Goal: Obtain resource: Obtain resource

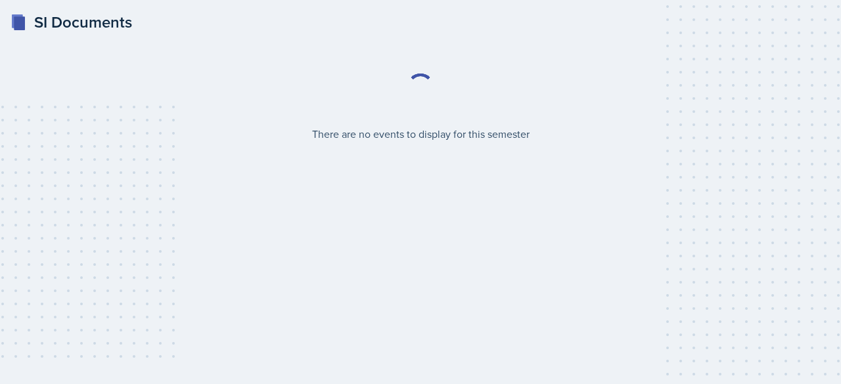
select select "2bed604d-1099-4043-b1bc-2365e8740244"
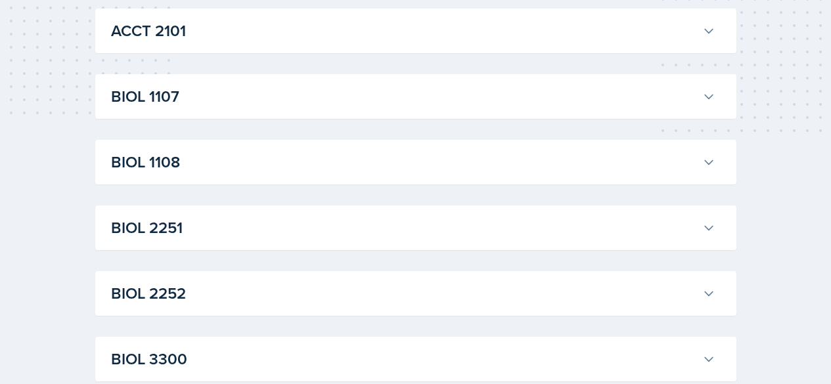
scroll to position [60, 0]
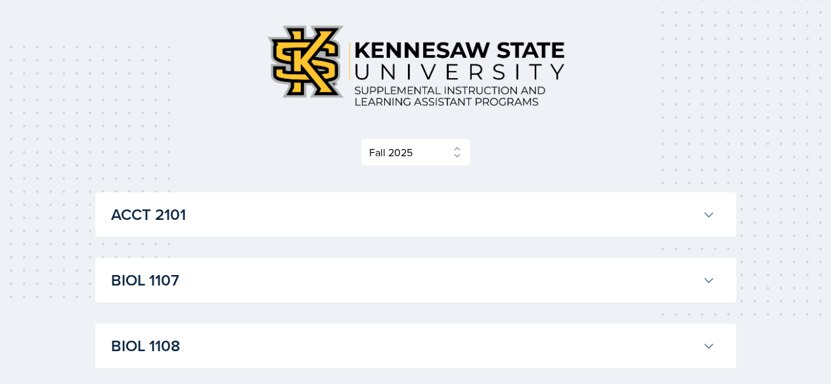
click at [512, 259] on div "BIOL 1107 [PERSON_NAME] Professor: Army [PERSON_NAME] Export to Google Calendar…" at bounding box center [415, 280] width 641 height 45
click at [710, 278] on button "BIOL 1107" at bounding box center [413, 280] width 610 height 29
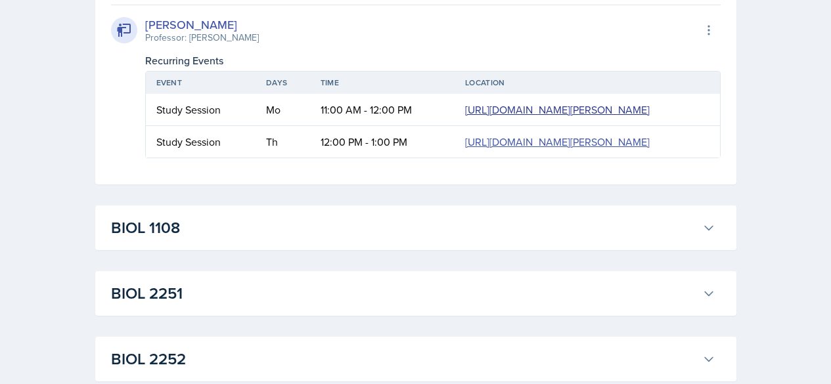
scroll to position [512, 0]
click at [465, 148] on link "[URL][DOMAIN_NAME][PERSON_NAME]" at bounding box center [557, 141] width 185 height 14
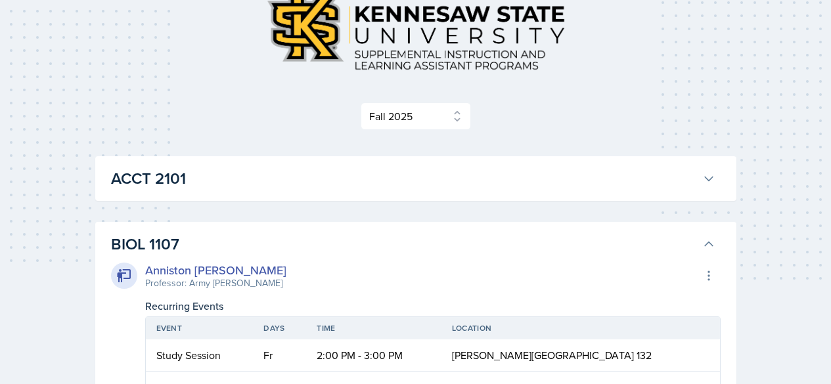
scroll to position [86, 0]
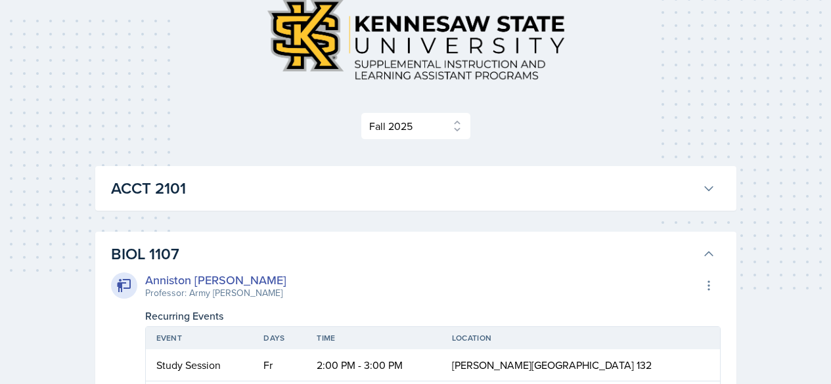
click at [706, 252] on icon at bounding box center [708, 254] width 13 height 13
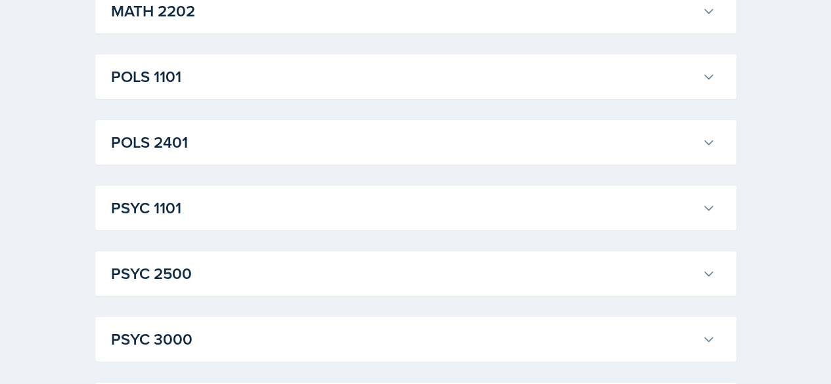
scroll to position [1308, 0]
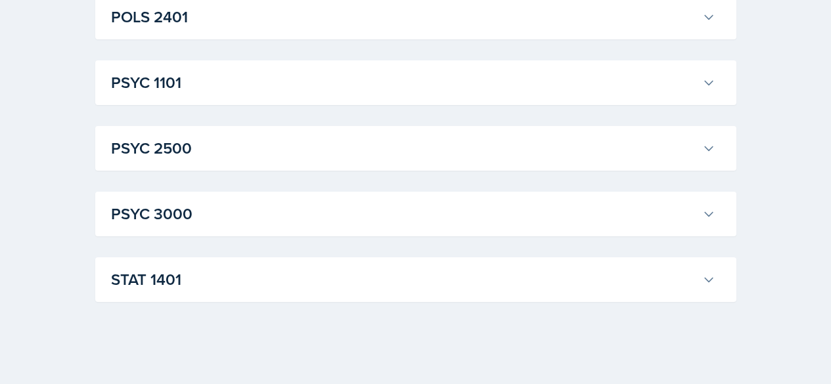
click at [514, 276] on h3 "STAT 1401" at bounding box center [404, 280] width 586 height 24
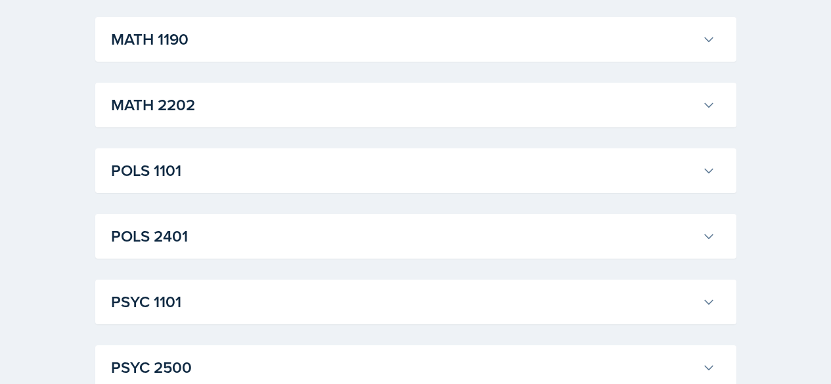
scroll to position [1088, 0]
click at [361, 304] on h3 "PSYC 1101" at bounding box center [404, 303] width 586 height 24
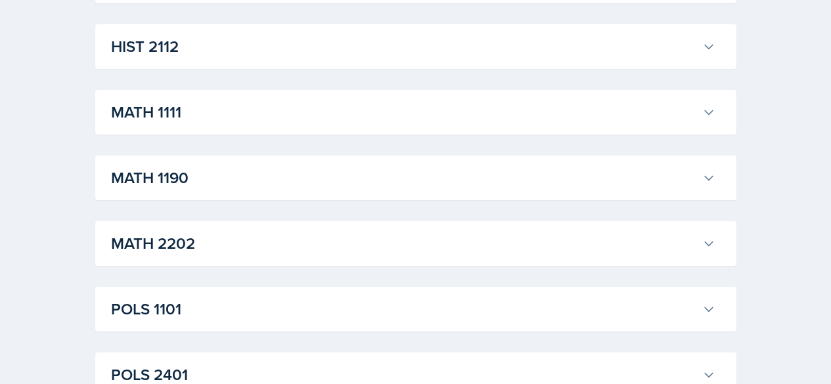
scroll to position [907, 0]
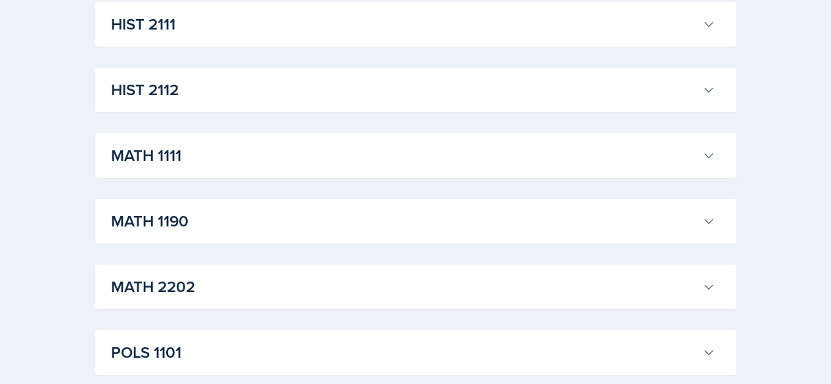
click at [323, 223] on h3 "MATH 1190" at bounding box center [404, 222] width 586 height 24
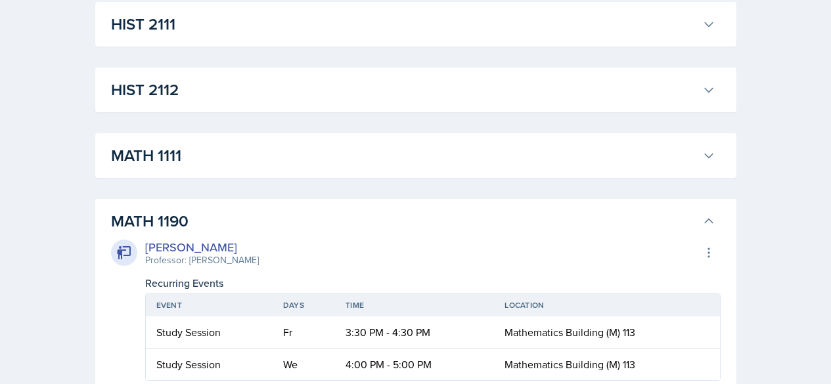
click at [323, 223] on h3 "MATH 1190" at bounding box center [404, 222] width 586 height 24
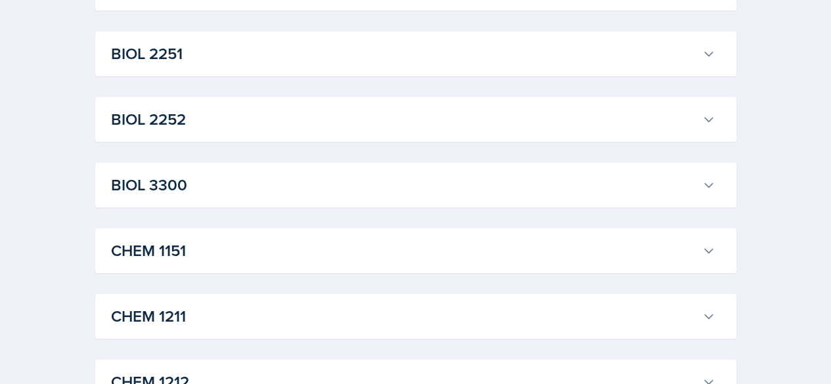
scroll to position [0, 0]
